Goal: Task Accomplishment & Management: Complete application form

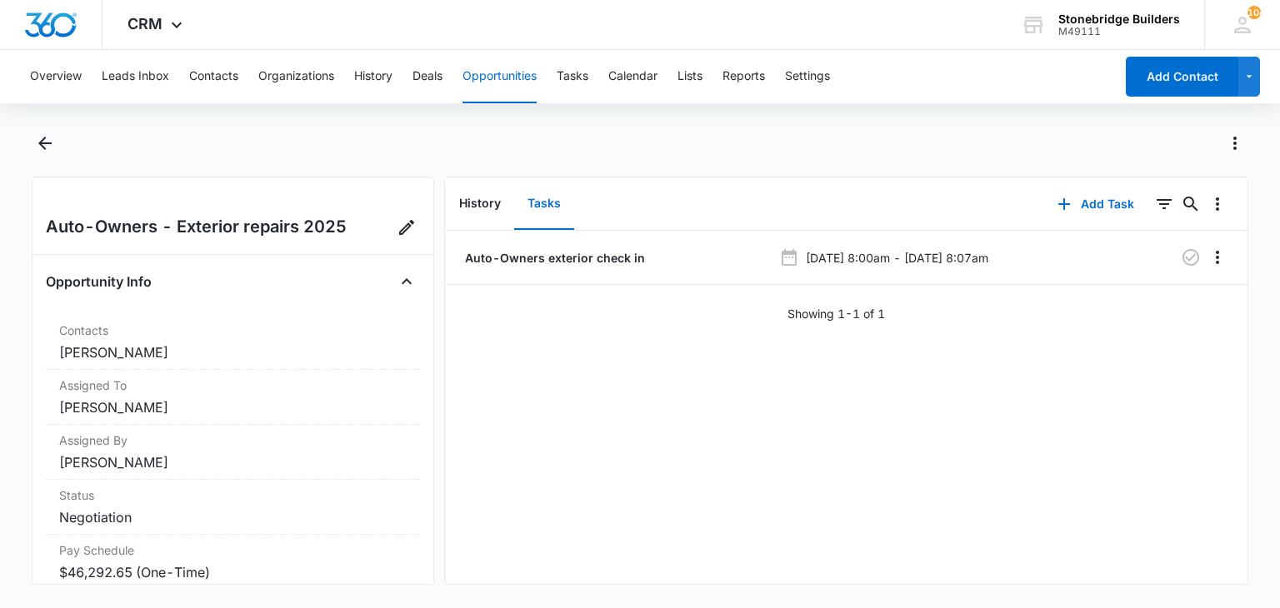
click at [468, 71] on button "Opportunities" at bounding box center [499, 76] width 74 height 53
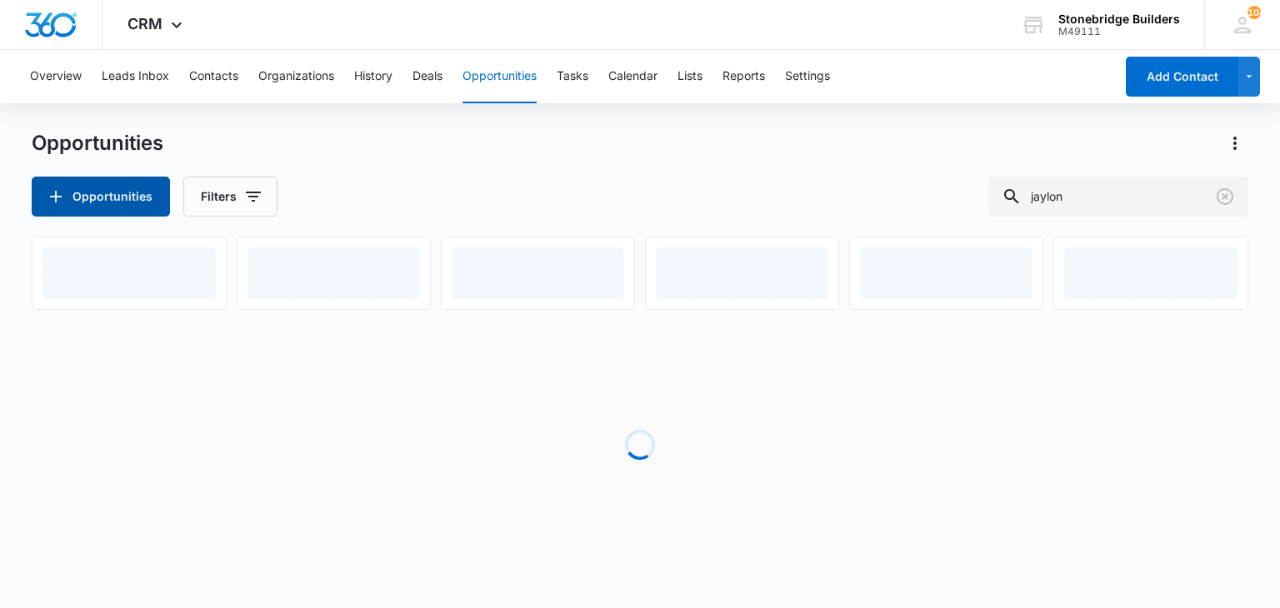
click at [122, 187] on button "Opportunities" at bounding box center [101, 197] width 138 height 40
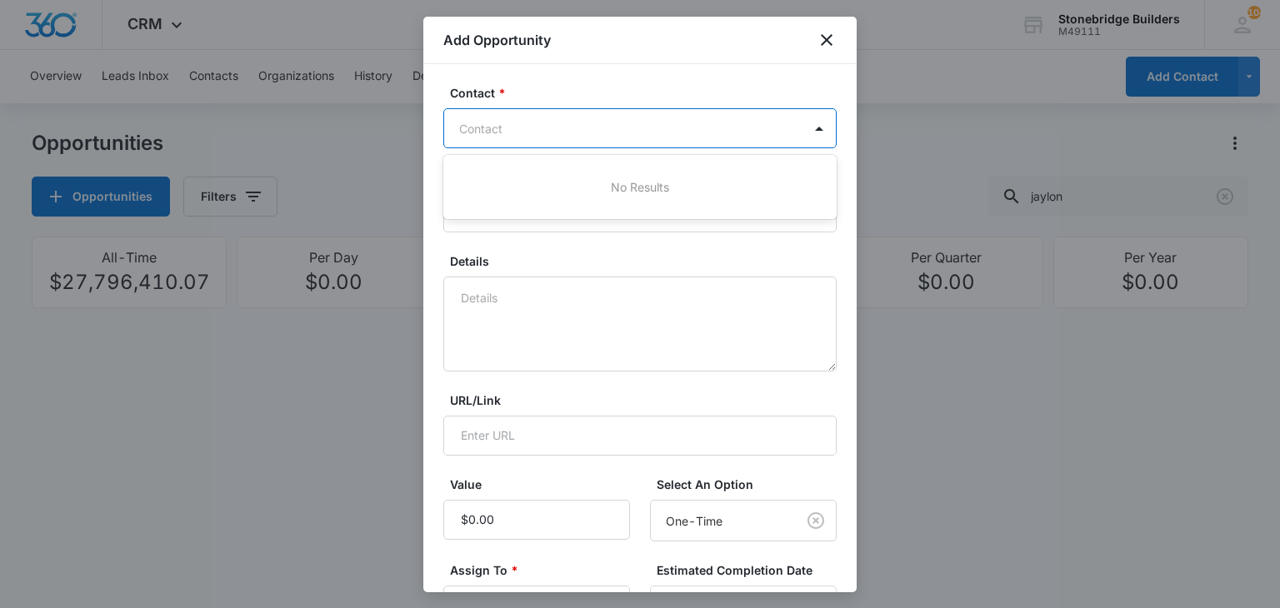
click at [535, 137] on div at bounding box center [630, 128] width 342 height 21
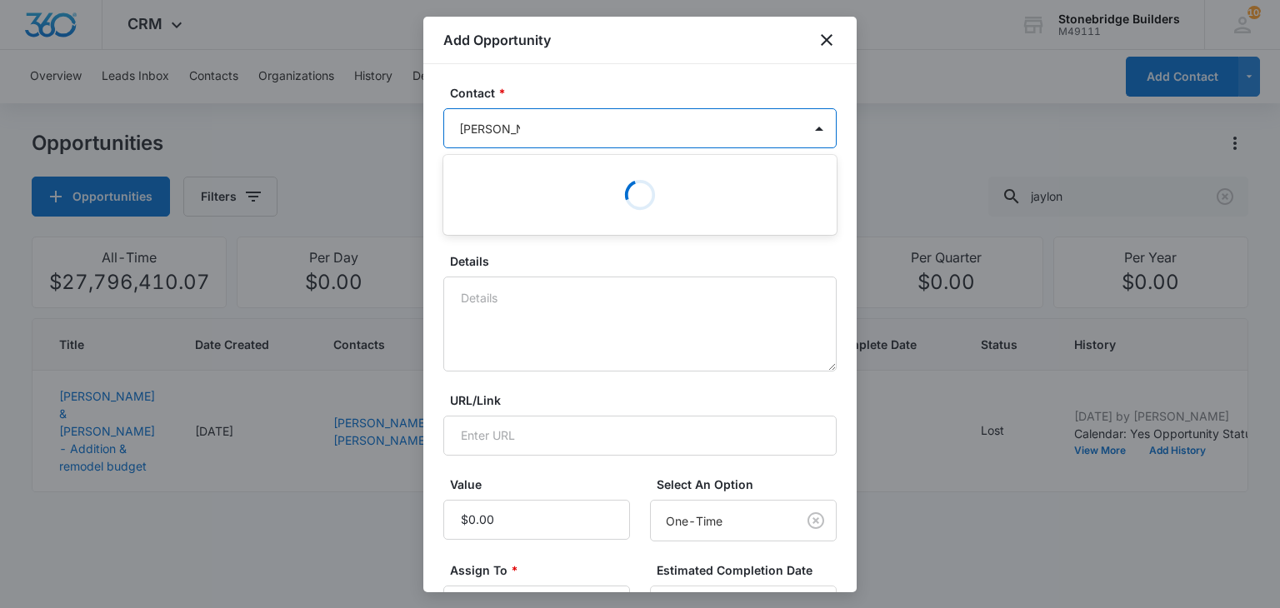
type input "[PERSON_NAME]"
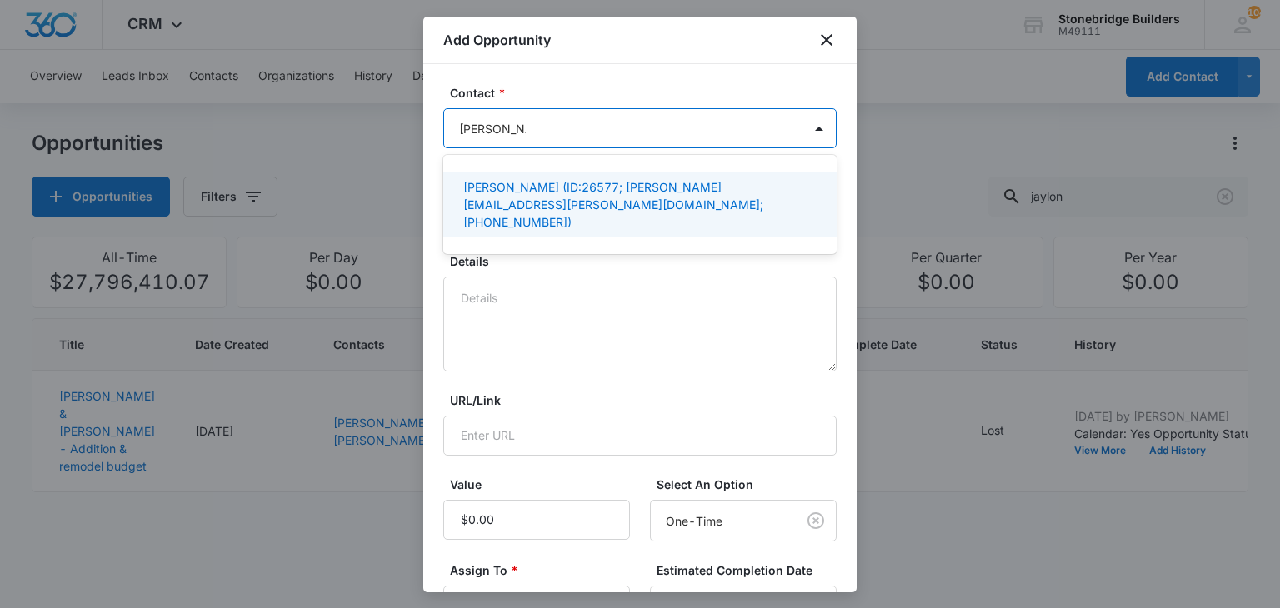
click at [532, 200] on p "[PERSON_NAME] (ID:26577; [PERSON_NAME][EMAIL_ADDRESS][PERSON_NAME][DOMAIN_NAME]…" at bounding box center [638, 204] width 350 height 52
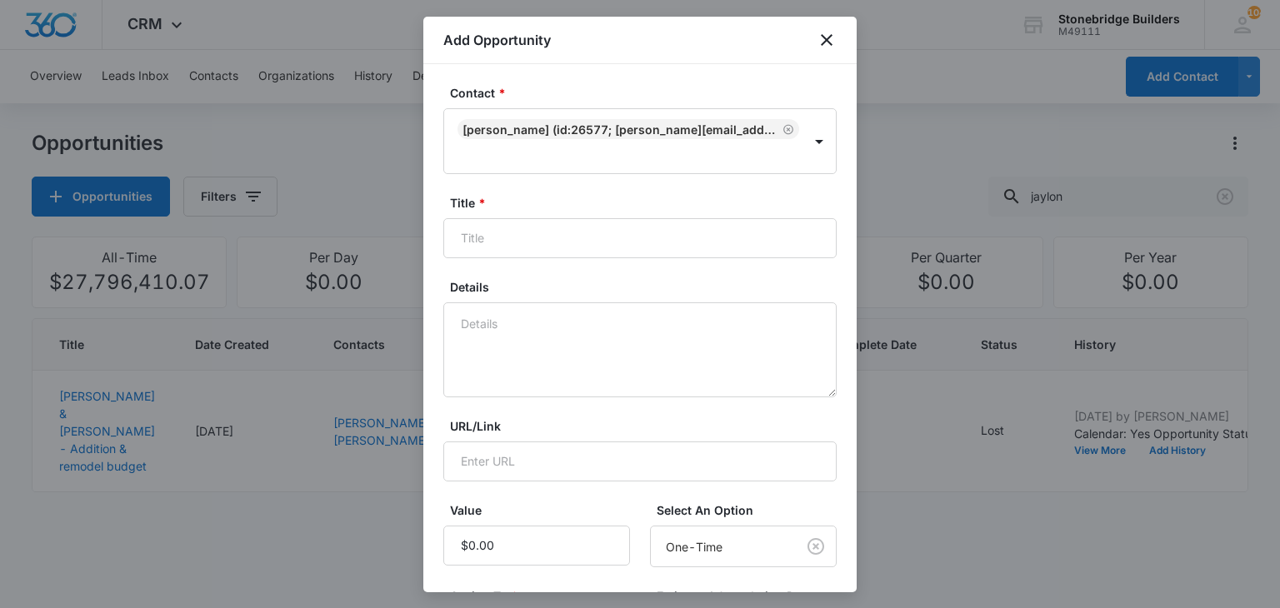
click at [544, 280] on label "Details" at bounding box center [646, 286] width 393 height 17
click at [544, 302] on textarea "Details" at bounding box center [639, 349] width 393 height 95
click at [534, 247] on input "Title *" at bounding box center [639, 238] width 393 height 40
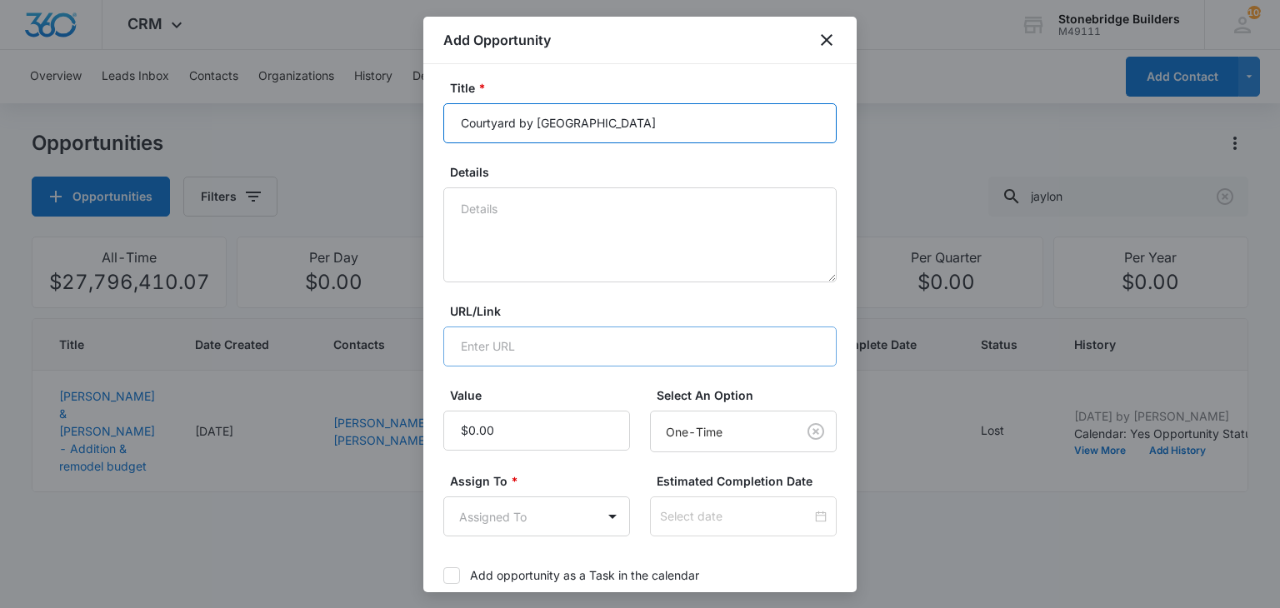
scroll to position [250, 0]
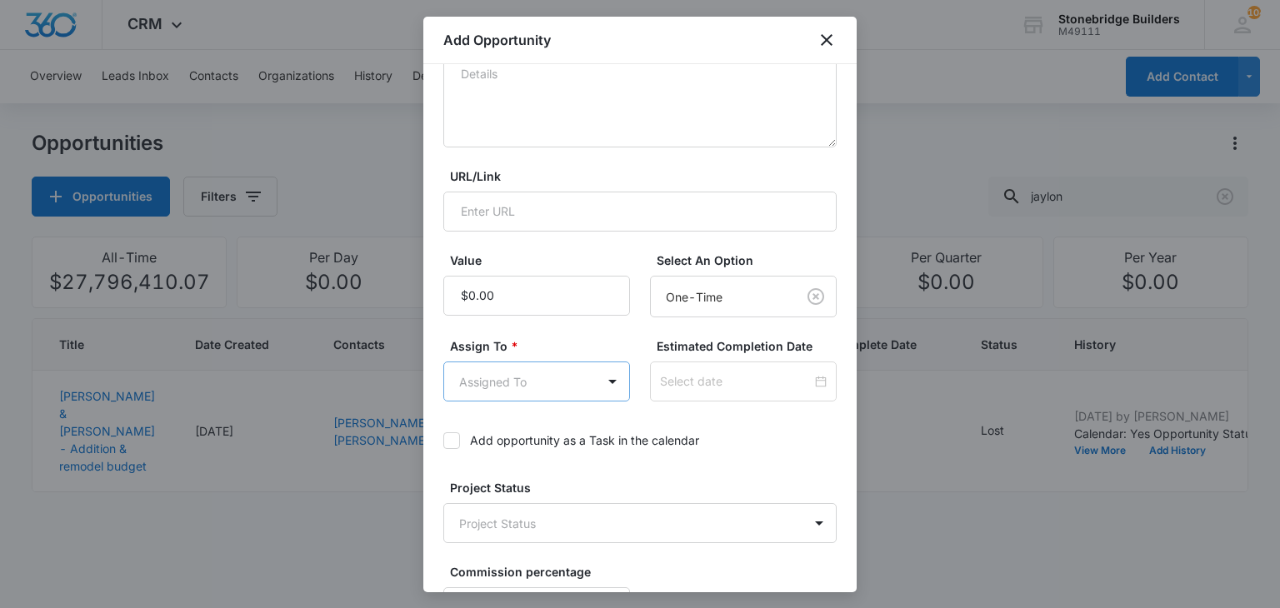
type input "Courtyard by [GEOGRAPHIC_DATA]"
click at [517, 394] on body "CRM Apps Reputation Websites Forms CRM Email Social Content Ads Intelligence Fi…" at bounding box center [640, 304] width 1280 height 608
click at [497, 498] on p "[PERSON_NAME]" at bounding box center [511, 500] width 96 height 17
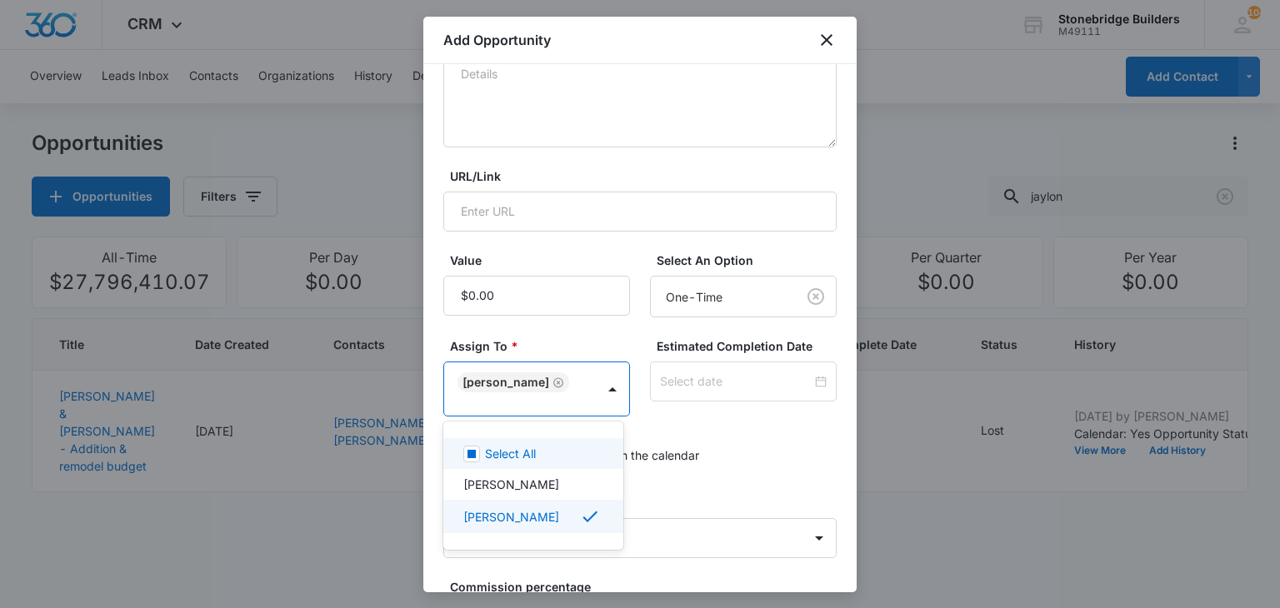
click at [730, 391] on div at bounding box center [640, 304] width 1280 height 608
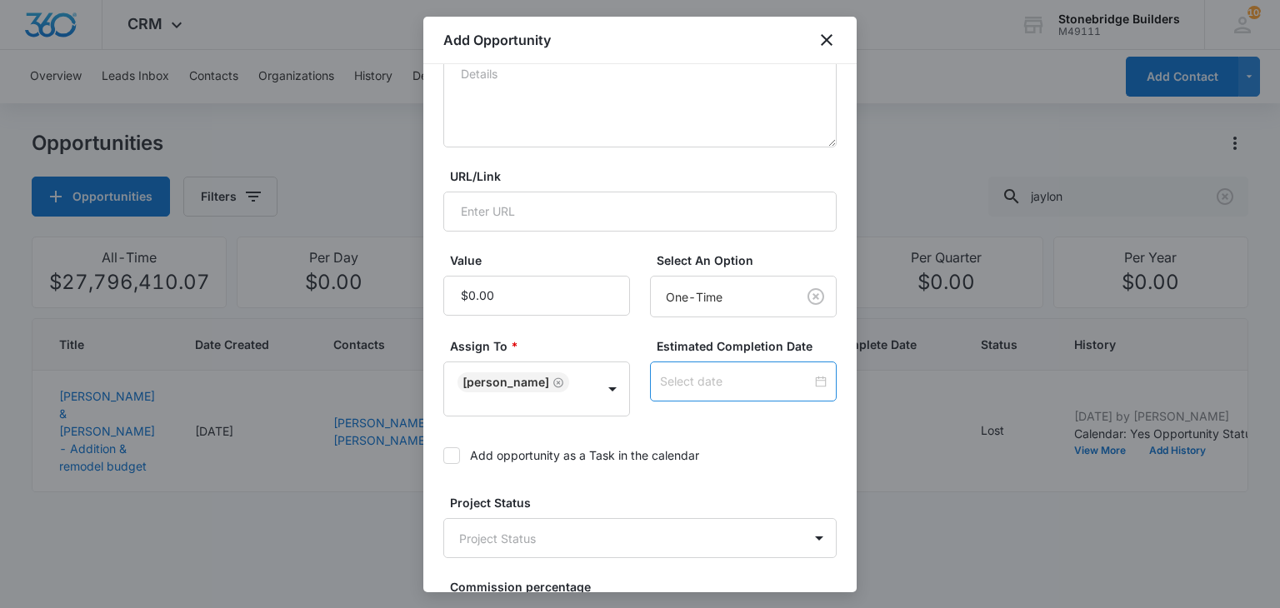
click at [723, 387] on input at bounding box center [736, 381] width 152 height 18
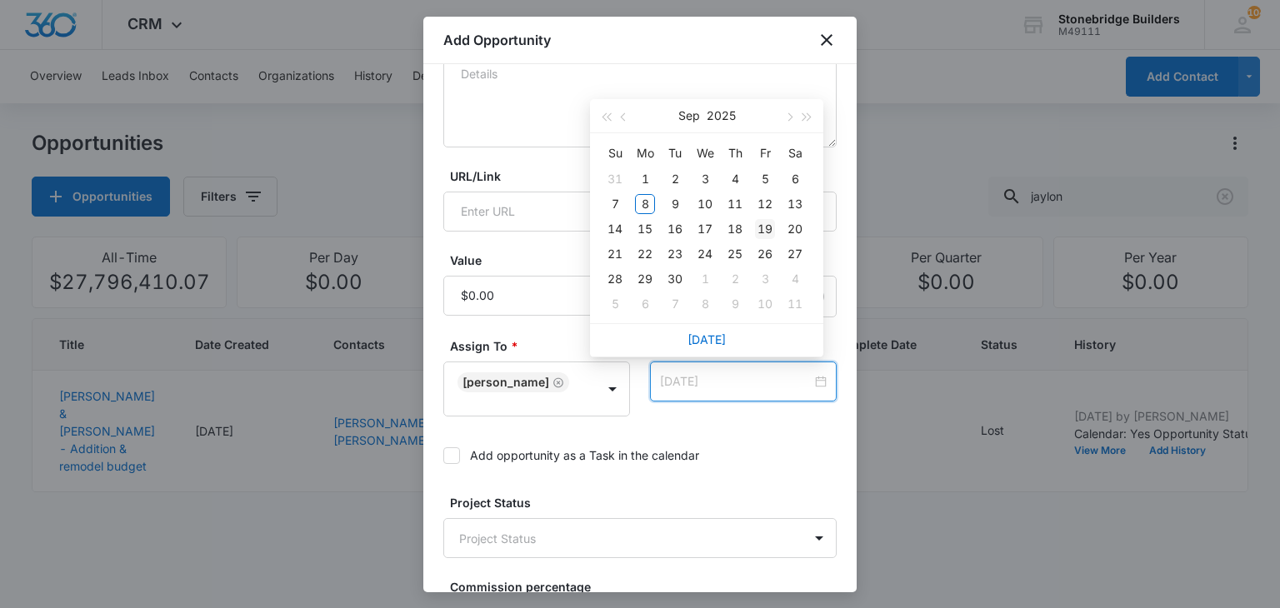
type input "[DATE]"
click at [756, 230] on div "19" at bounding box center [765, 229] width 20 height 20
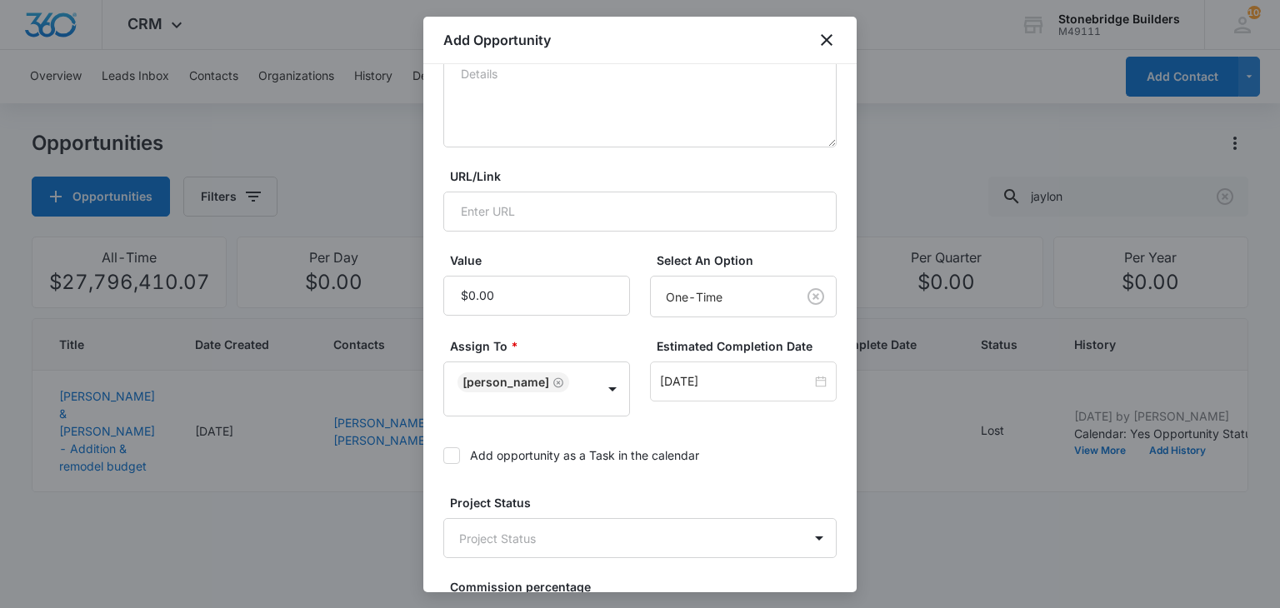
click at [732, 495] on label "Project Status" at bounding box center [646, 502] width 393 height 17
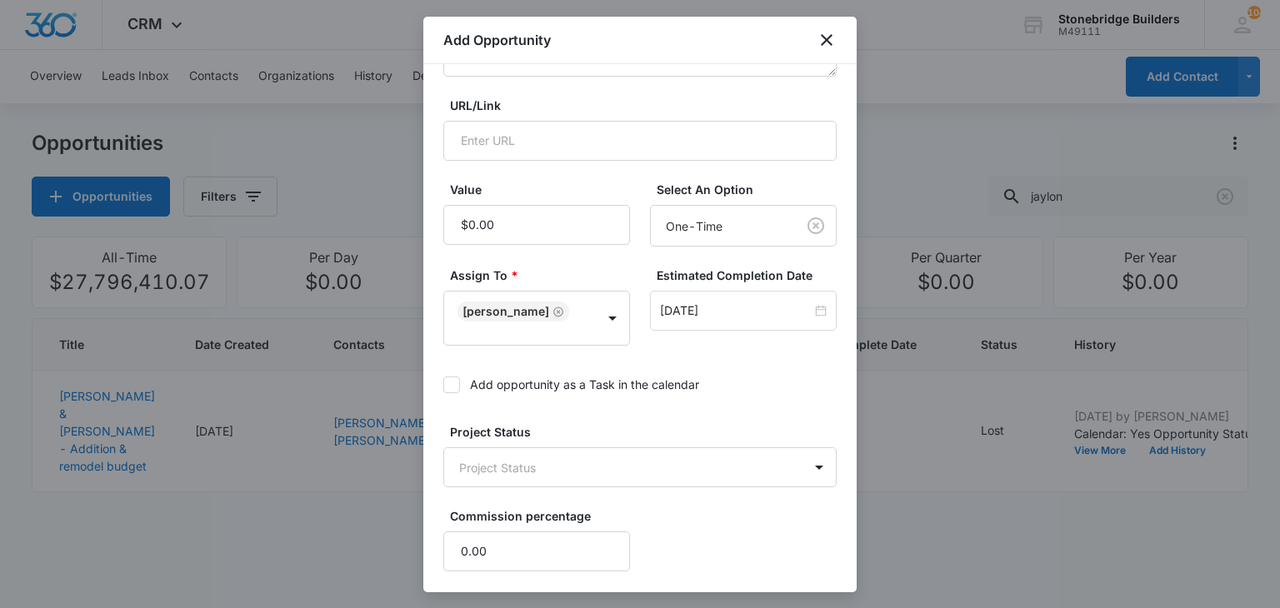
scroll to position [396, 0]
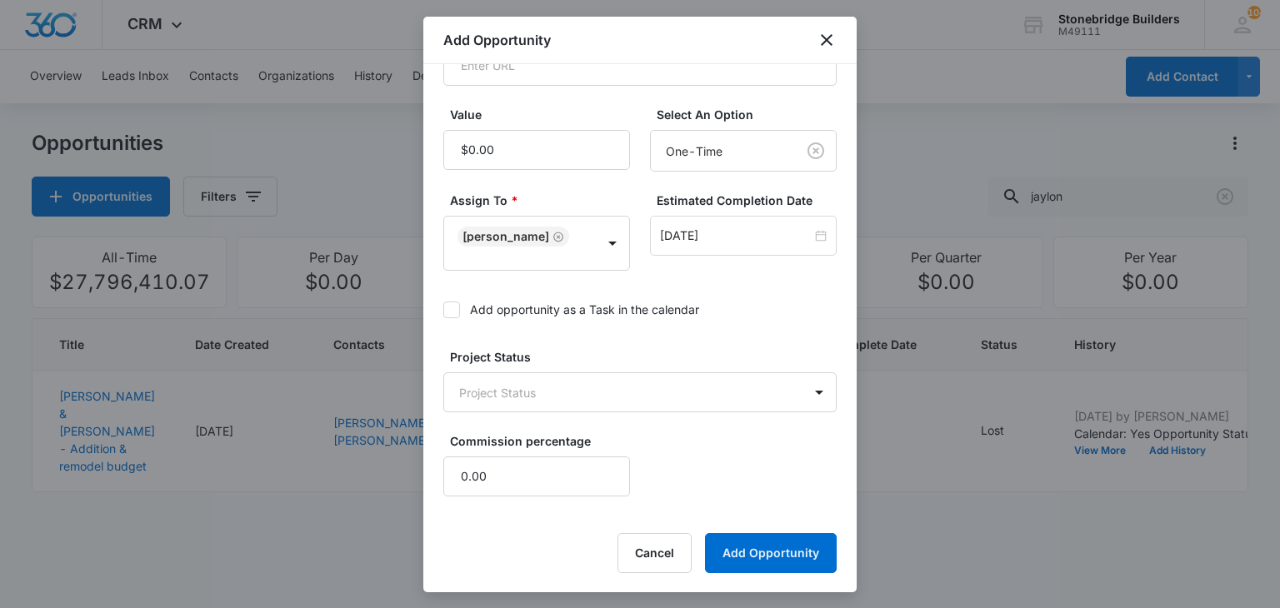
click at [443, 309] on div at bounding box center [451, 310] width 17 height 17
click at [443, 310] on input "Add opportunity as a Task in the calendar" at bounding box center [443, 310] width 0 height 0
click at [495, 382] on body "CRM Apps Reputation Websites Forms CRM Email Social Content Ads Intelligence Fi…" at bounding box center [640, 304] width 1280 height 608
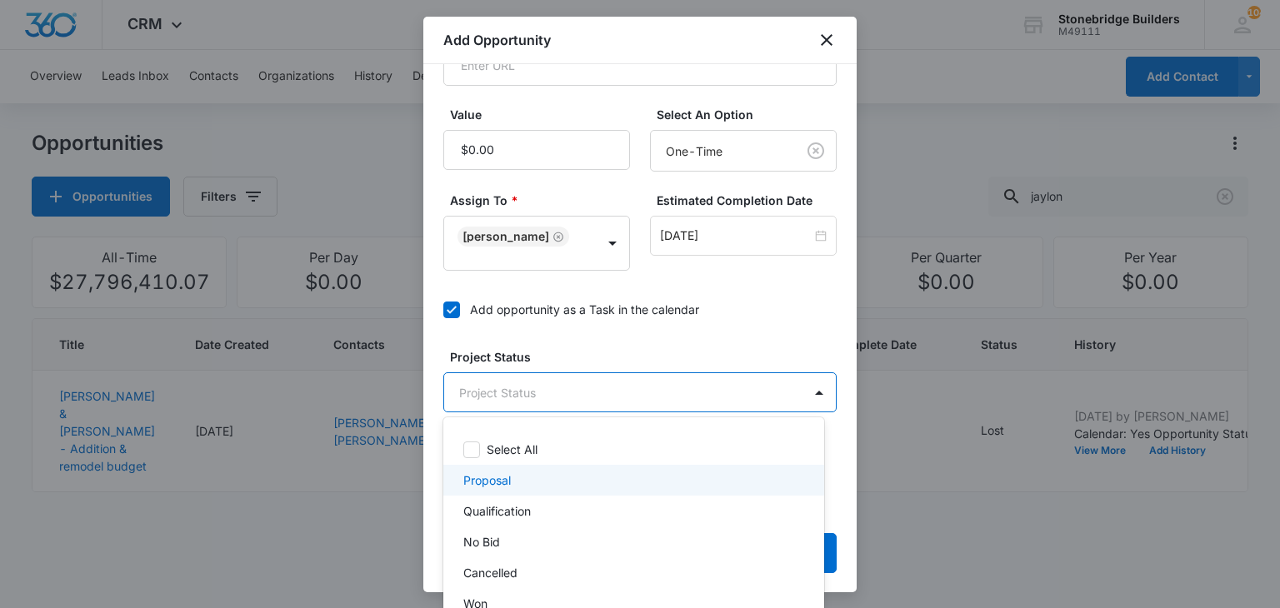
click at [517, 484] on div "Proposal" at bounding box center [631, 480] width 337 height 17
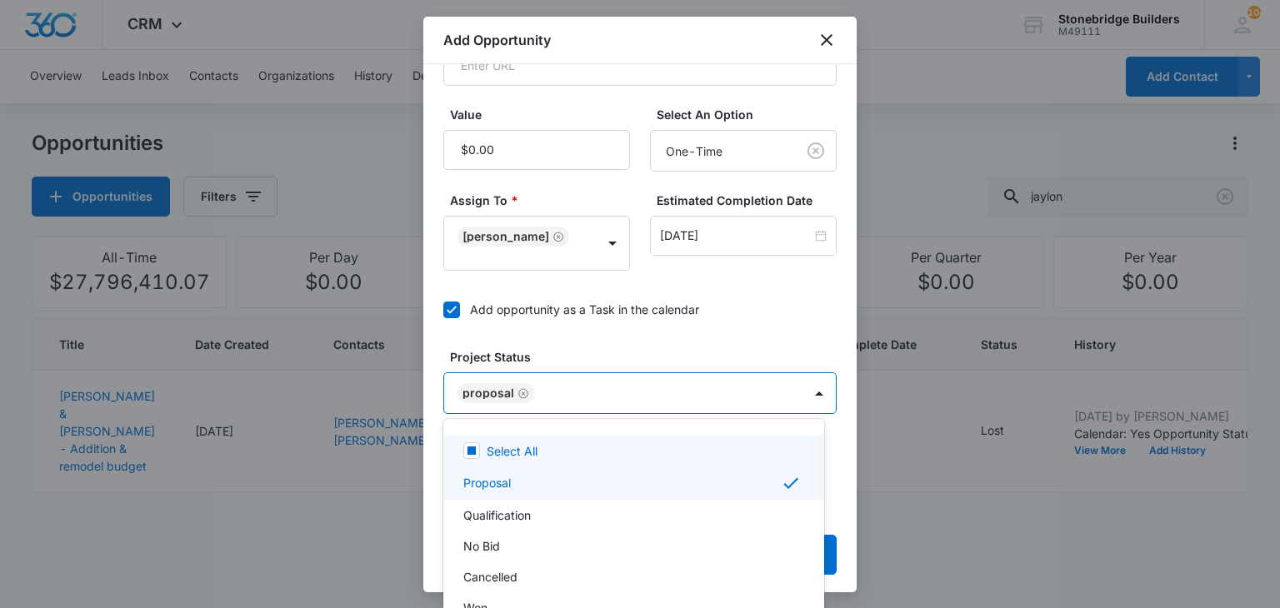
click at [603, 318] on div at bounding box center [640, 304] width 1280 height 608
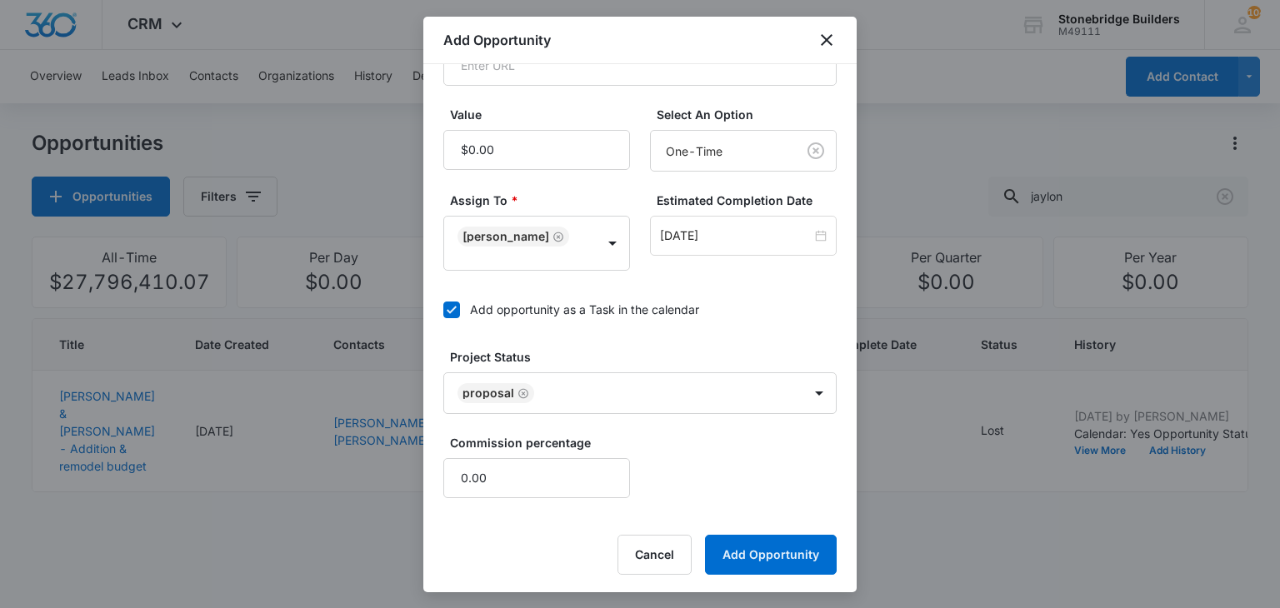
scroll to position [397, 0]
click at [744, 537] on button "Add Opportunity" at bounding box center [771, 554] width 132 height 40
